Goal: Information Seeking & Learning: Learn about a topic

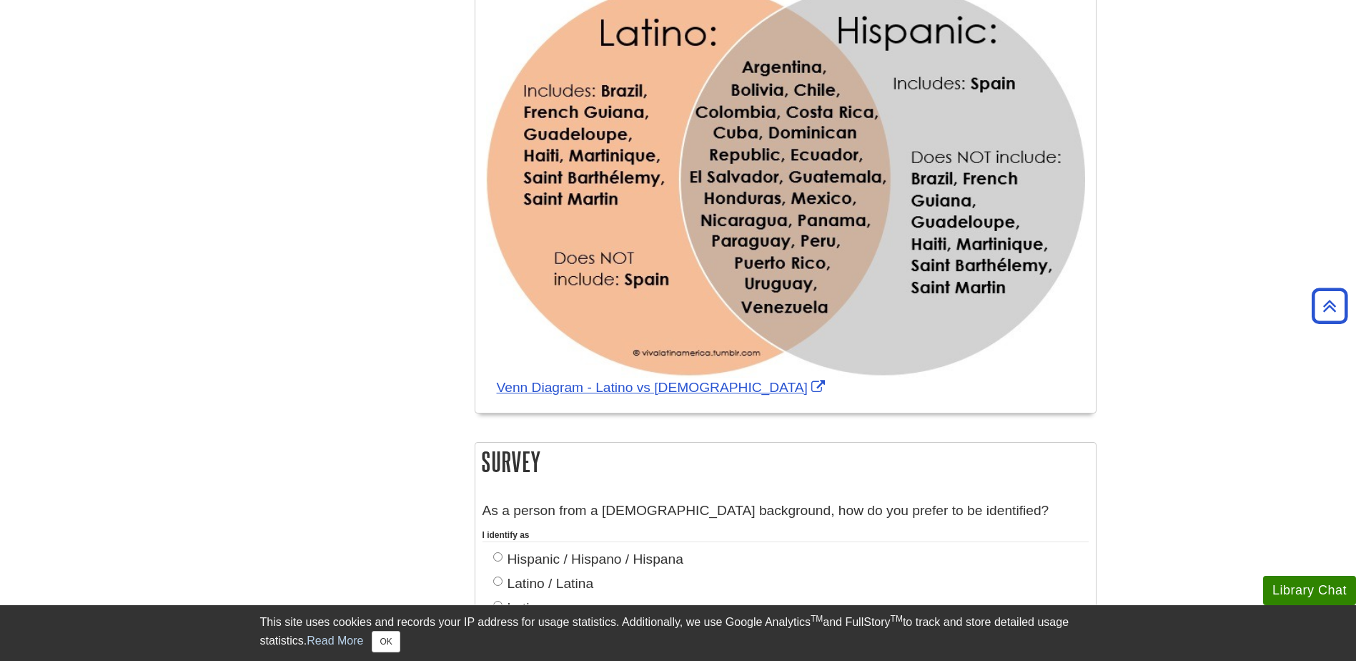
scroll to position [1142, 0]
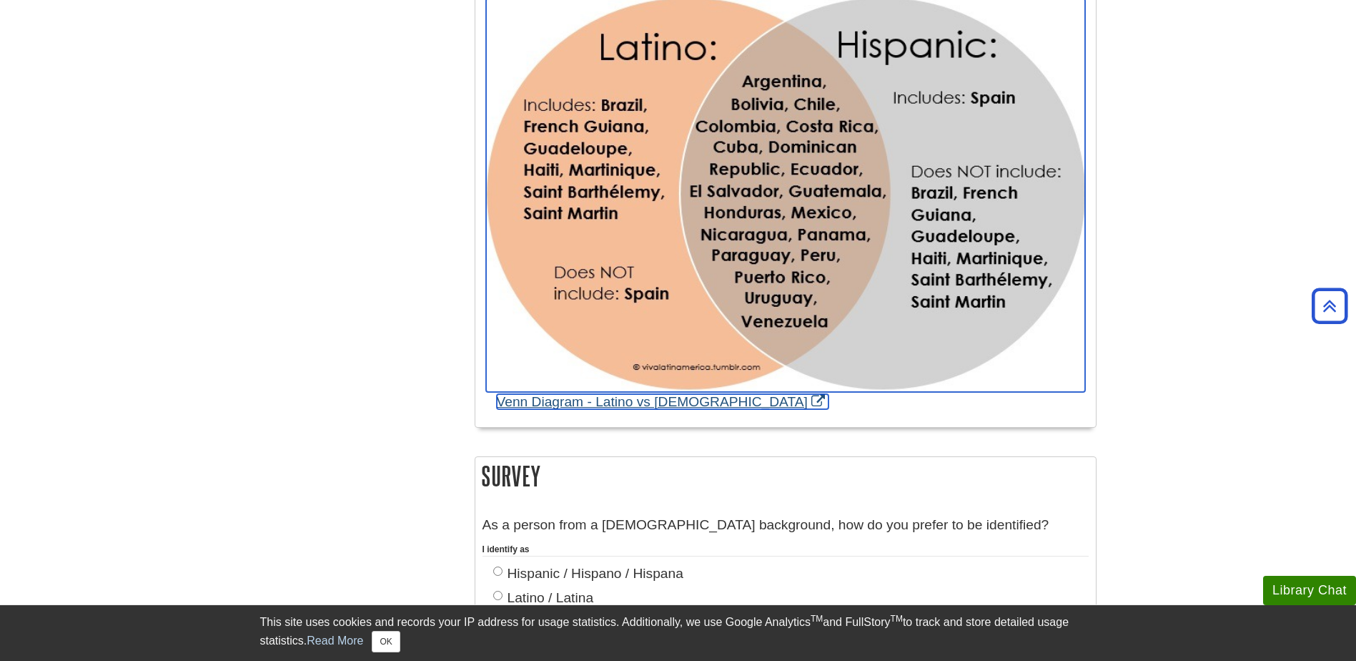
click at [528, 394] on link "Venn Diagram - Latino vs [DEMOGRAPHIC_DATA]" at bounding box center [663, 401] width 332 height 15
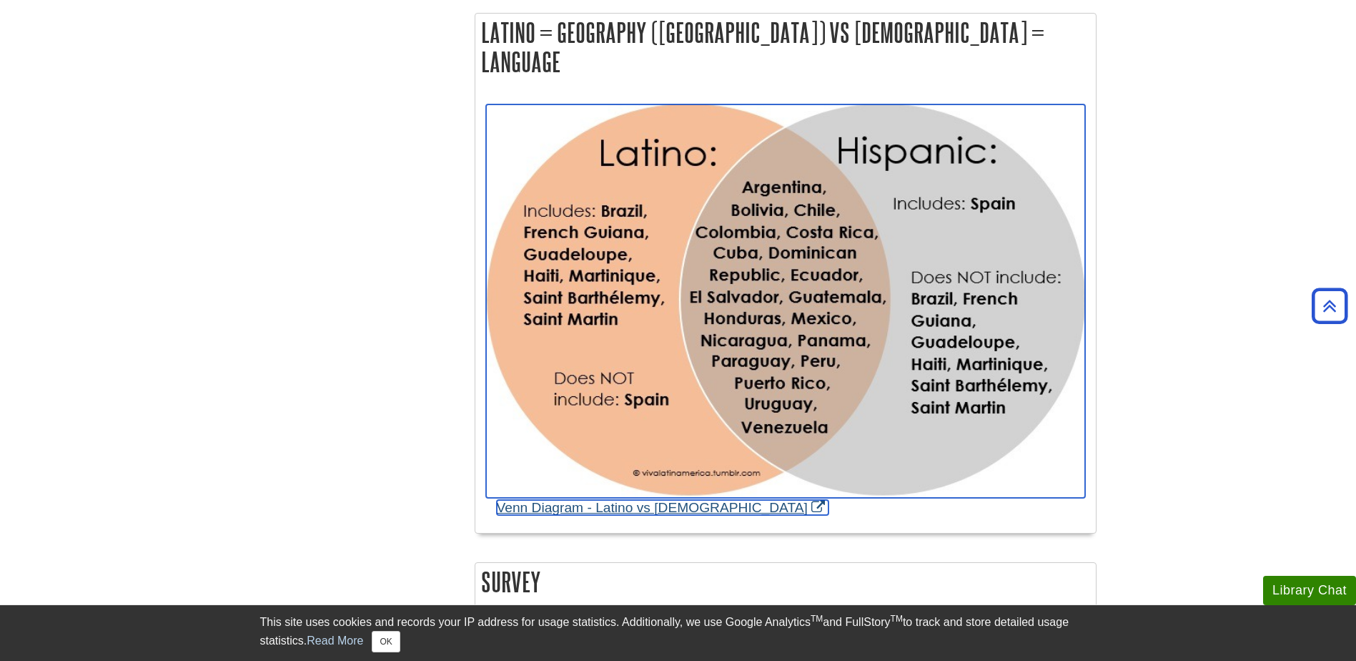
scroll to position [856, 0]
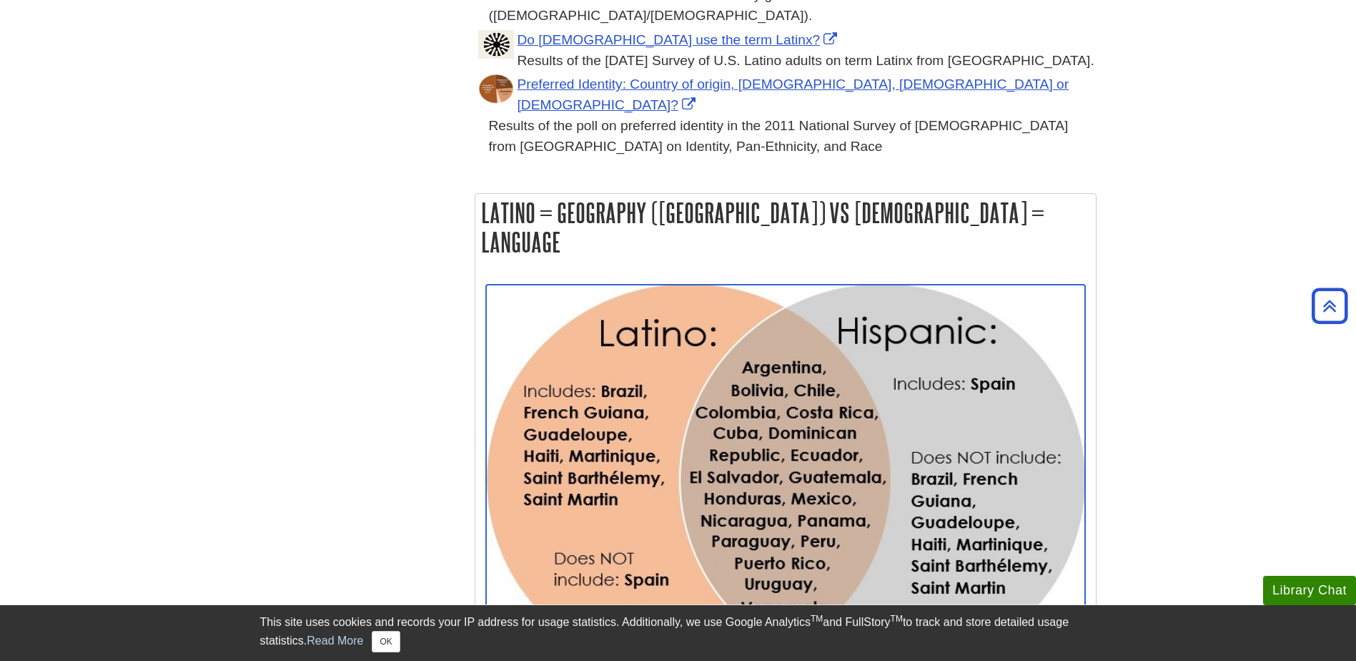
click at [522, 285] on img "Link opens in new window" at bounding box center [785, 481] width 599 height 393
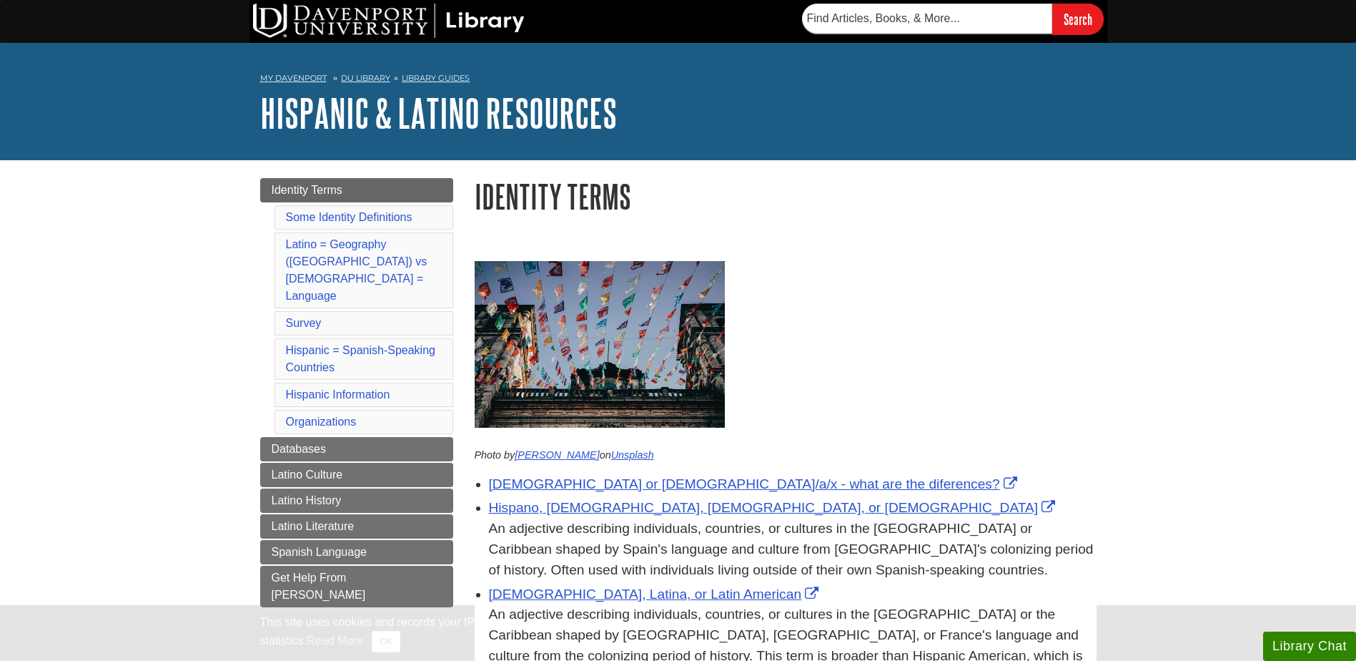
scroll to position [854, 0]
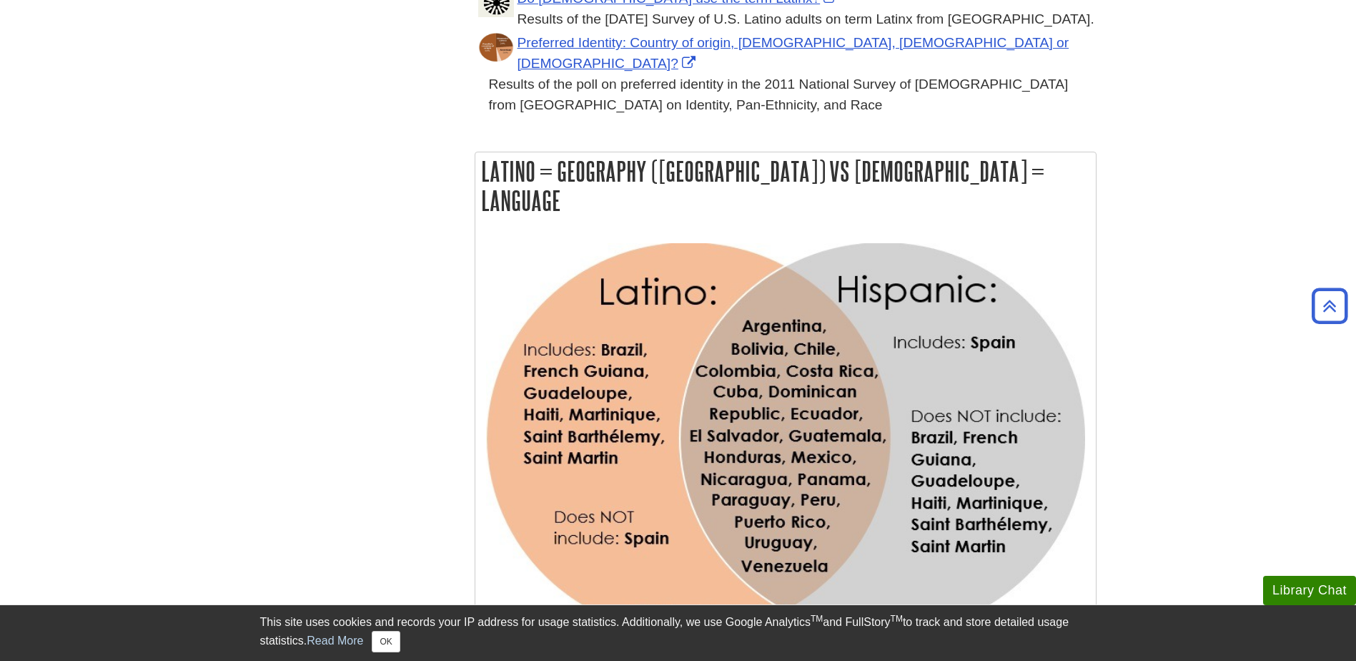
scroll to position [929, 0]
